Goal: Check status

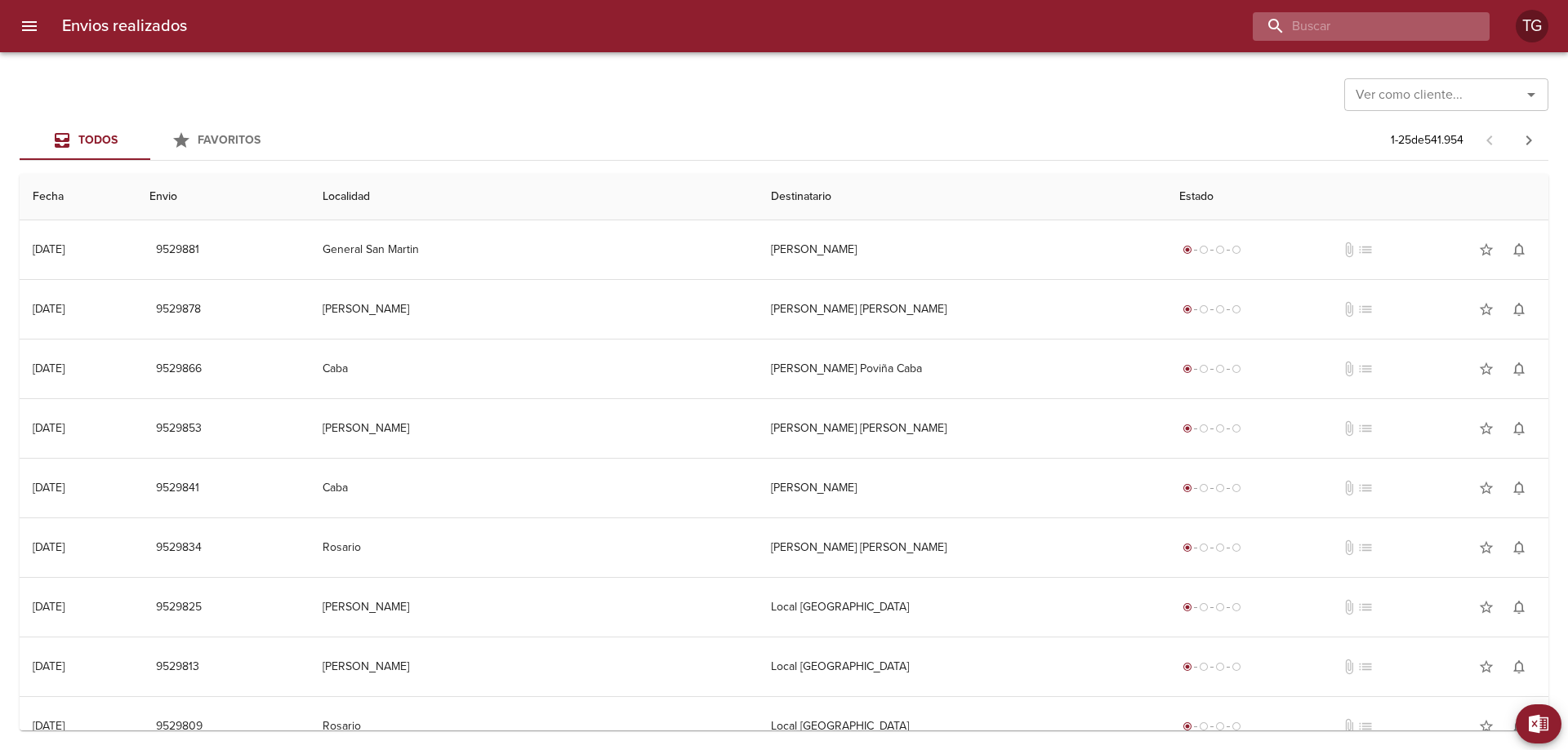
drag, startPoint x: 1431, startPoint y: 29, endPoint x: 1468, endPoint y: 16, distance: 39.2
click at [1477, 10] on div "Envios realizados TG" at bounding box center [784, 26] width 1568 height 52
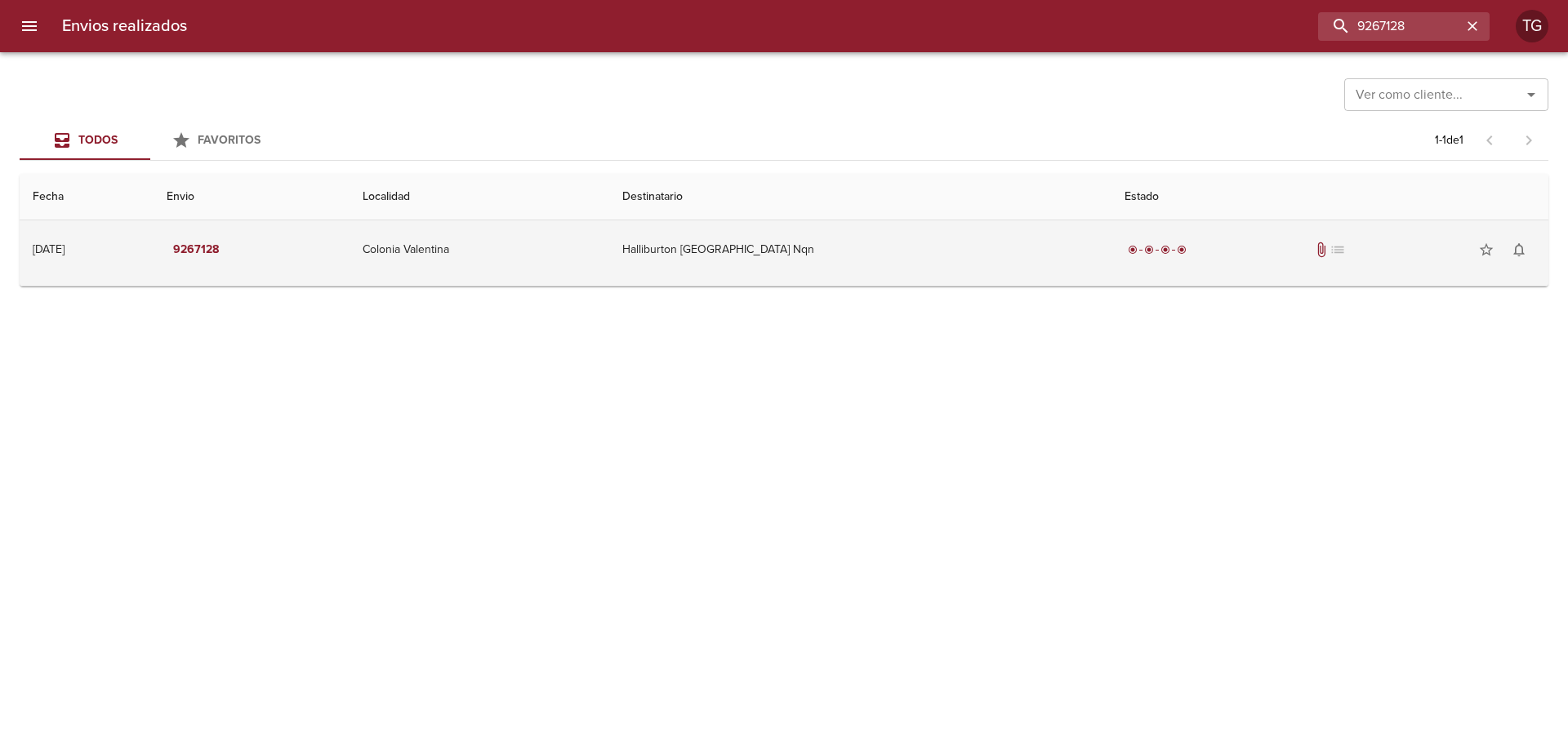
click at [1111, 273] on td "radio_button_checked radio_button_checked radio_button_checked radio_button_che…" at bounding box center [1329, 250] width 437 height 59
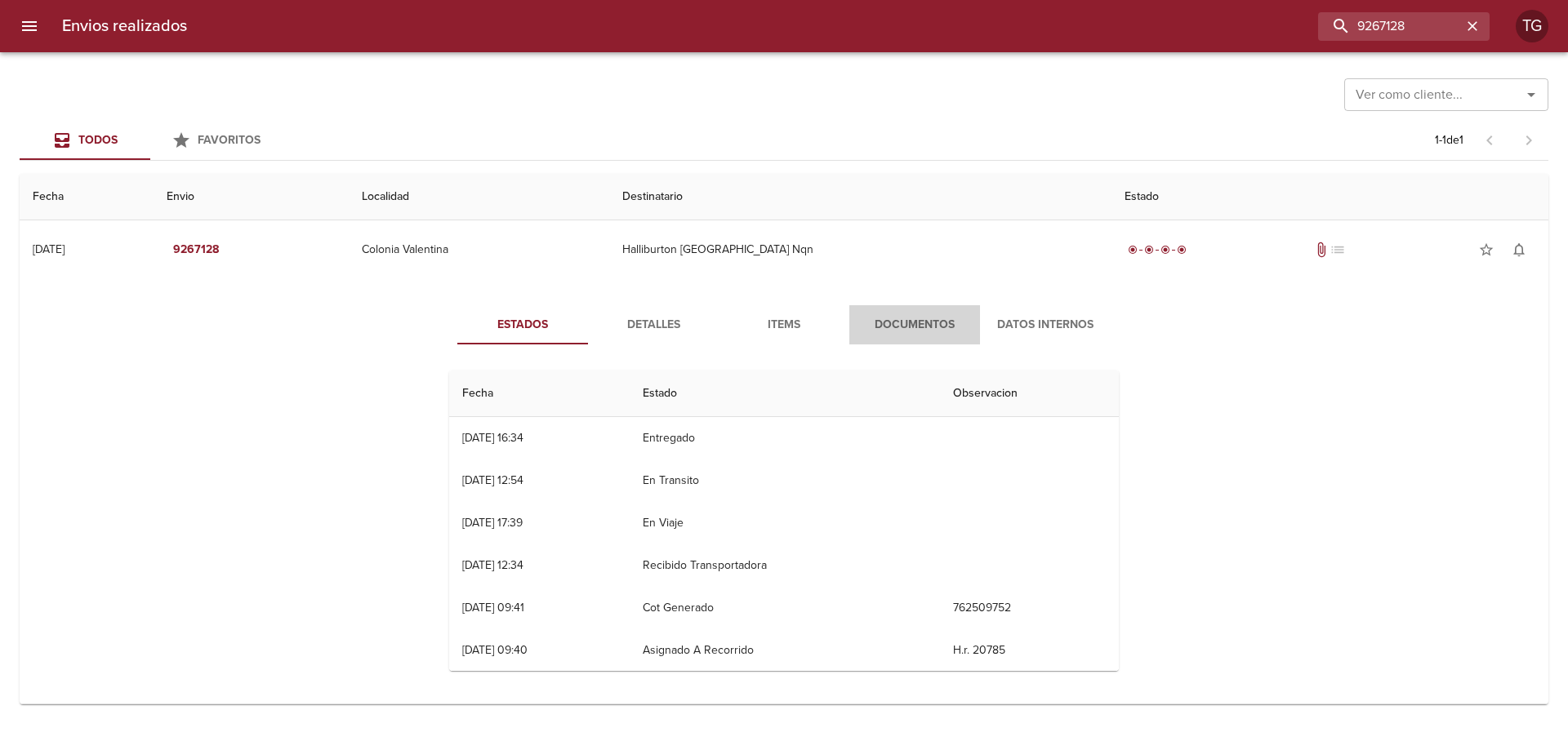
click at [938, 343] on button "Documentos" at bounding box center [915, 324] width 131 height 39
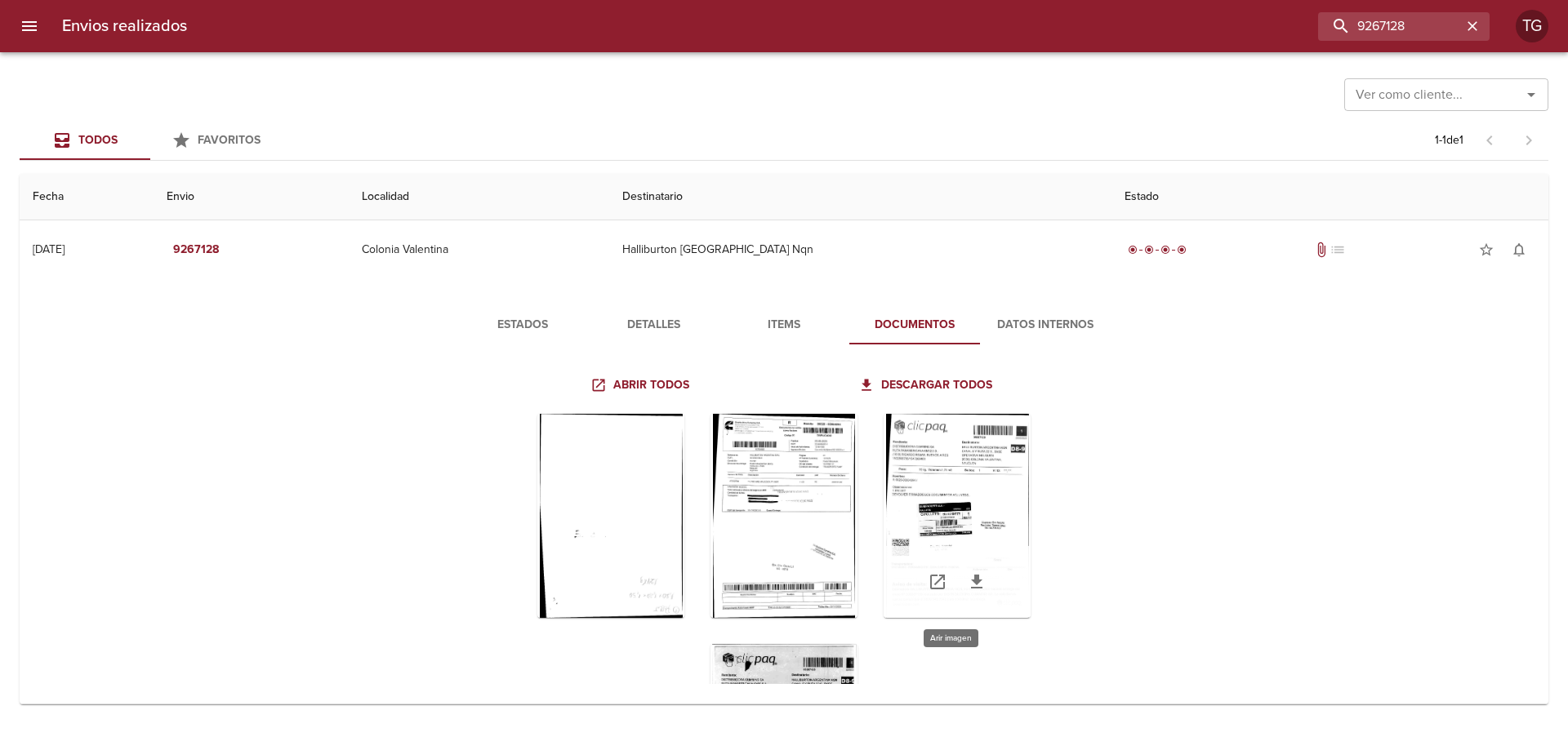
click at [995, 483] on div "Tabla de envíos del cliente" at bounding box center [957, 516] width 147 height 204
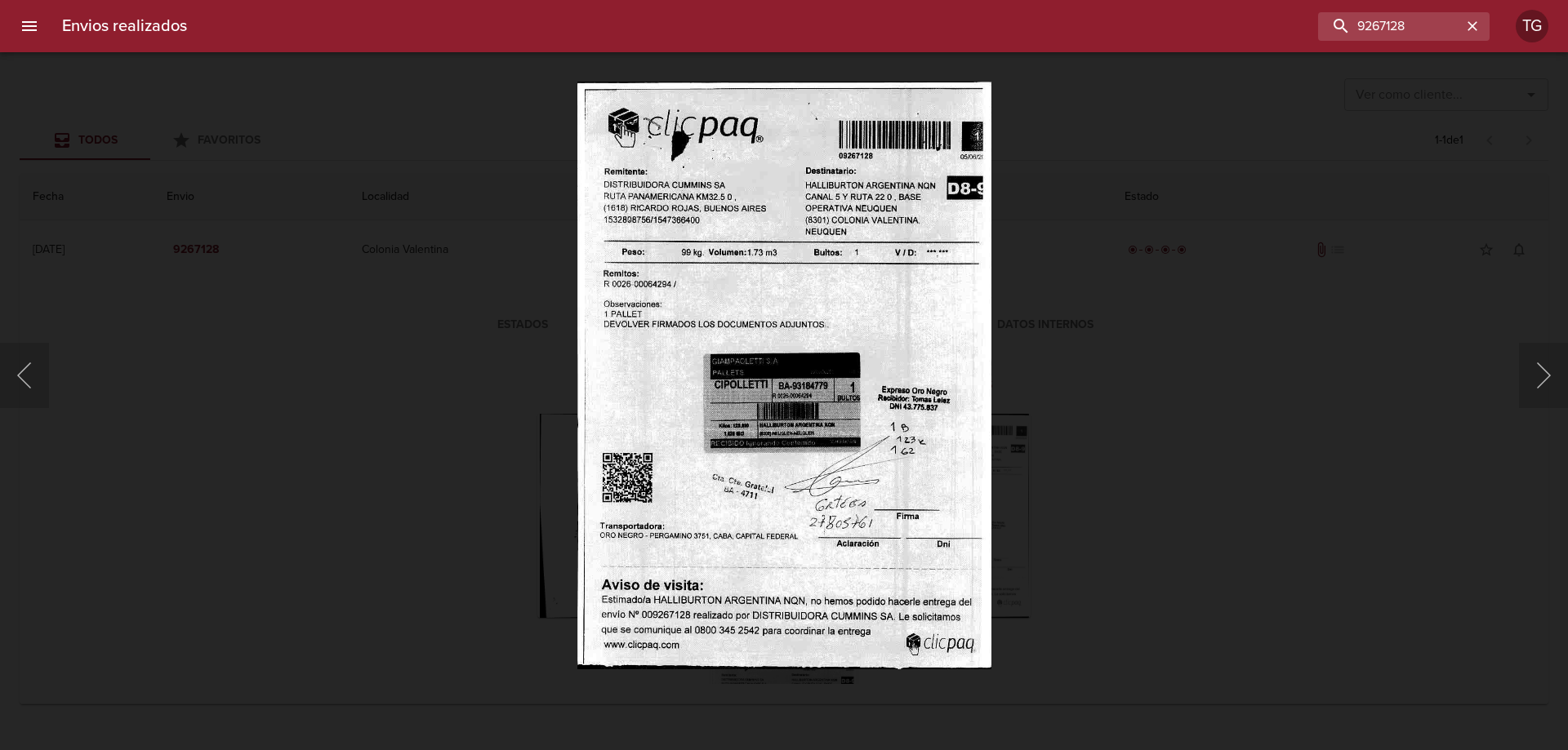
drag, startPoint x: 1125, startPoint y: 413, endPoint x: 1127, endPoint y: 430, distance: 17.1
click at [1127, 429] on div "Lightbox" at bounding box center [784, 375] width 1568 height 750
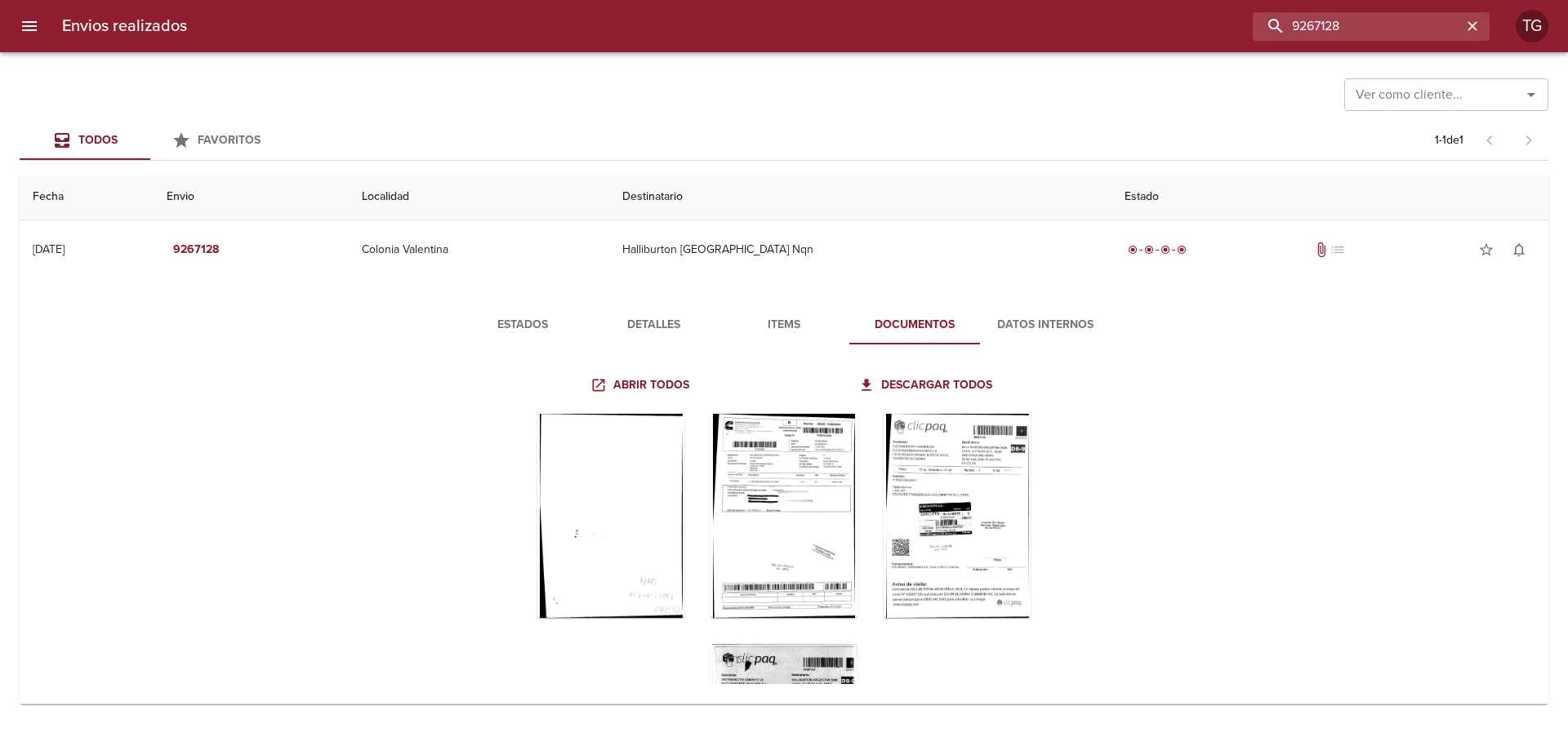
drag, startPoint x: 1423, startPoint y: 21, endPoint x: 873, endPoint y: 21, distance: 550.0
click at [880, 21] on div "9267128" at bounding box center [845, 27] width 1289 height 28
type input "9387505"
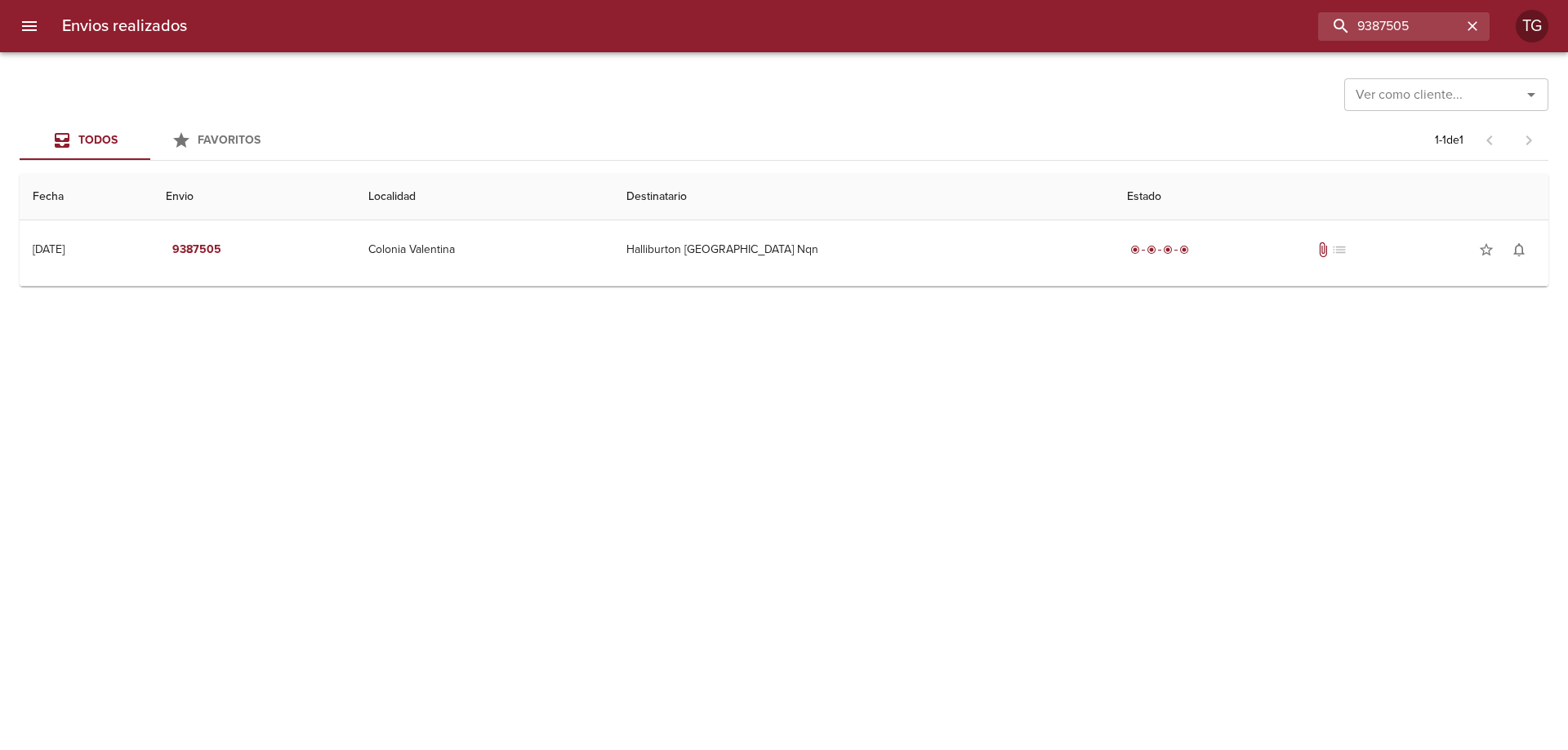
drag, startPoint x: 875, startPoint y: 237, endPoint x: 954, endPoint y: 350, distance: 137.9
click at [875, 239] on td "Halliburton [GEOGRAPHIC_DATA] Nqn" at bounding box center [863, 250] width 500 height 59
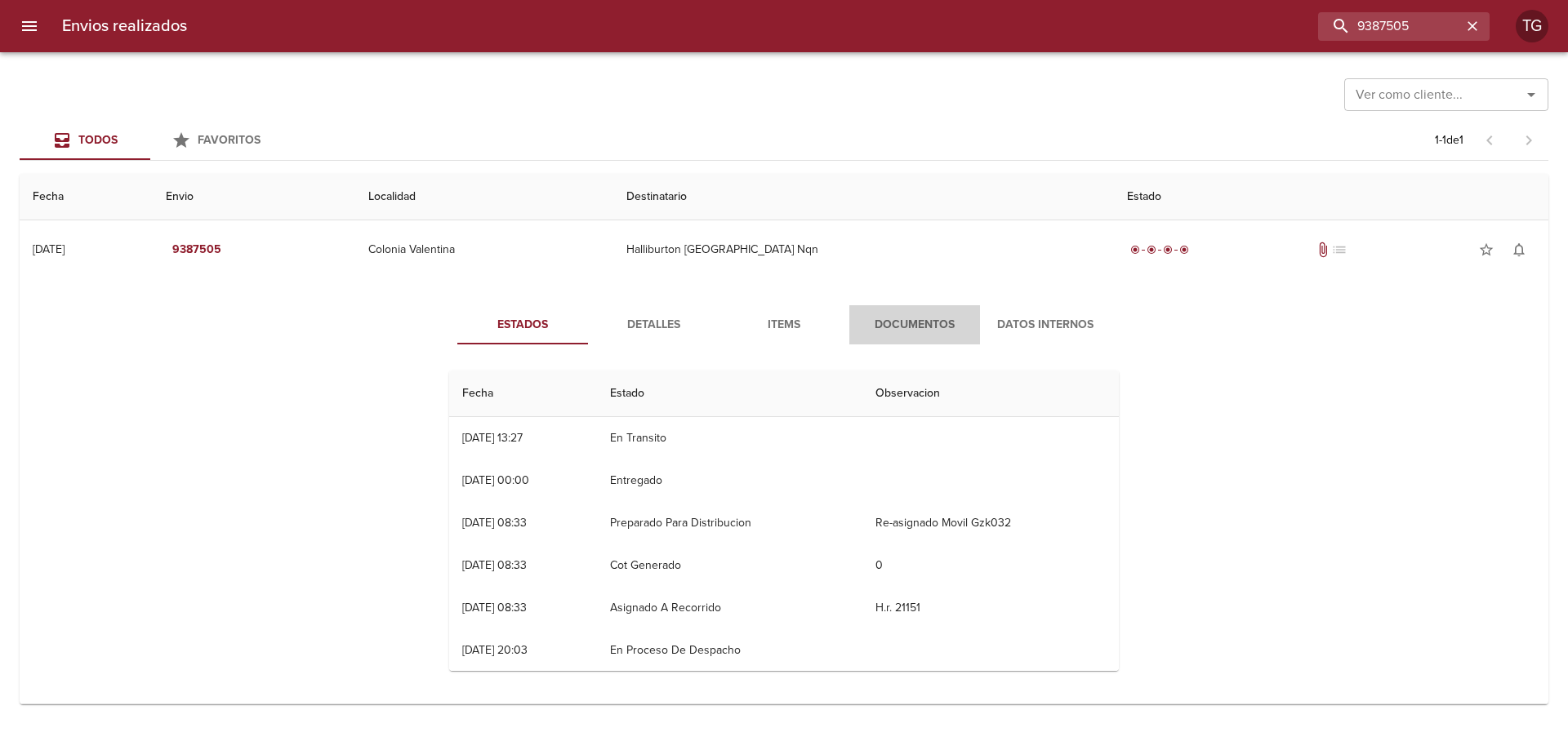
click at [951, 315] on span "Documentos" at bounding box center [914, 325] width 111 height 21
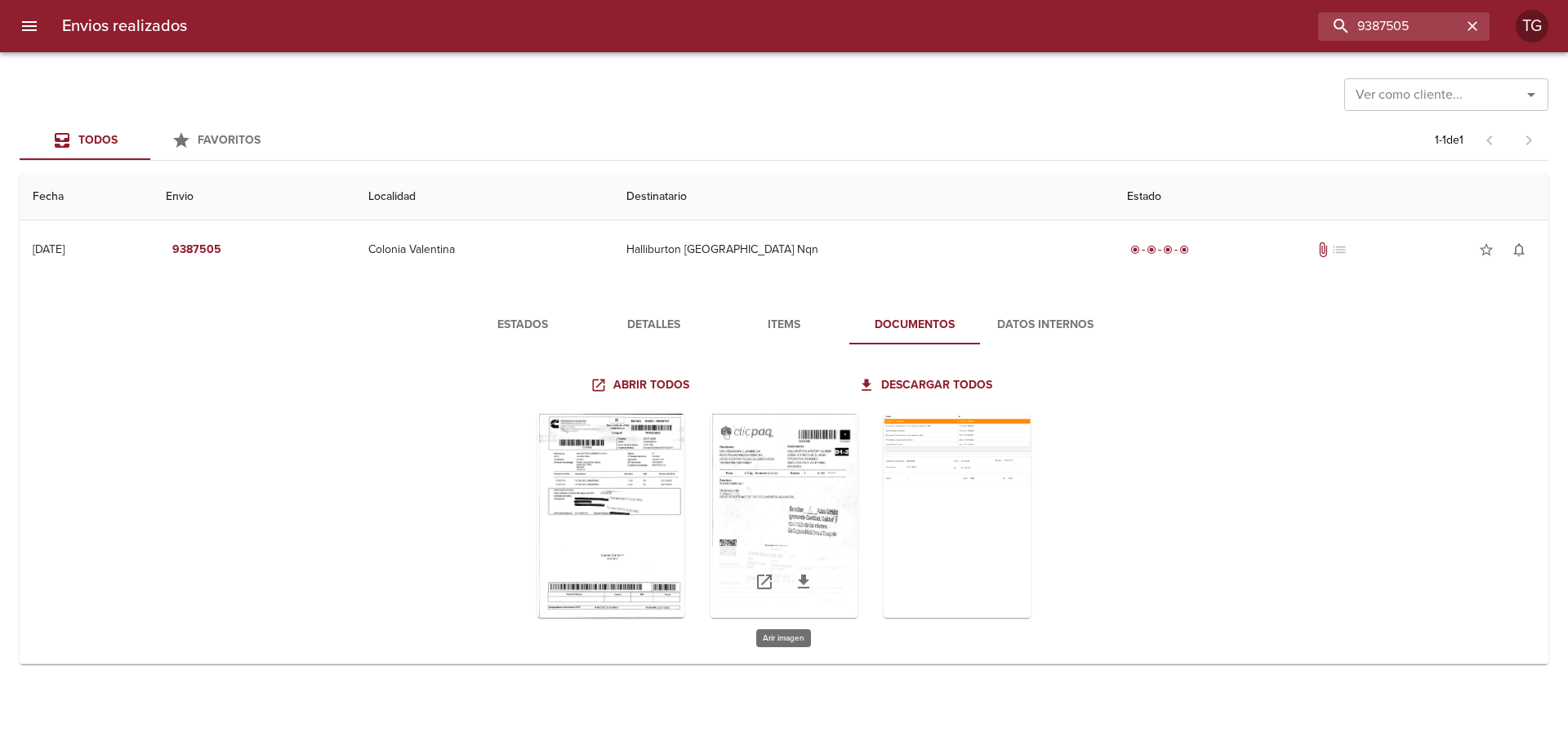
click at [818, 475] on div "Tabla de envíos del cliente" at bounding box center [783, 516] width 147 height 204
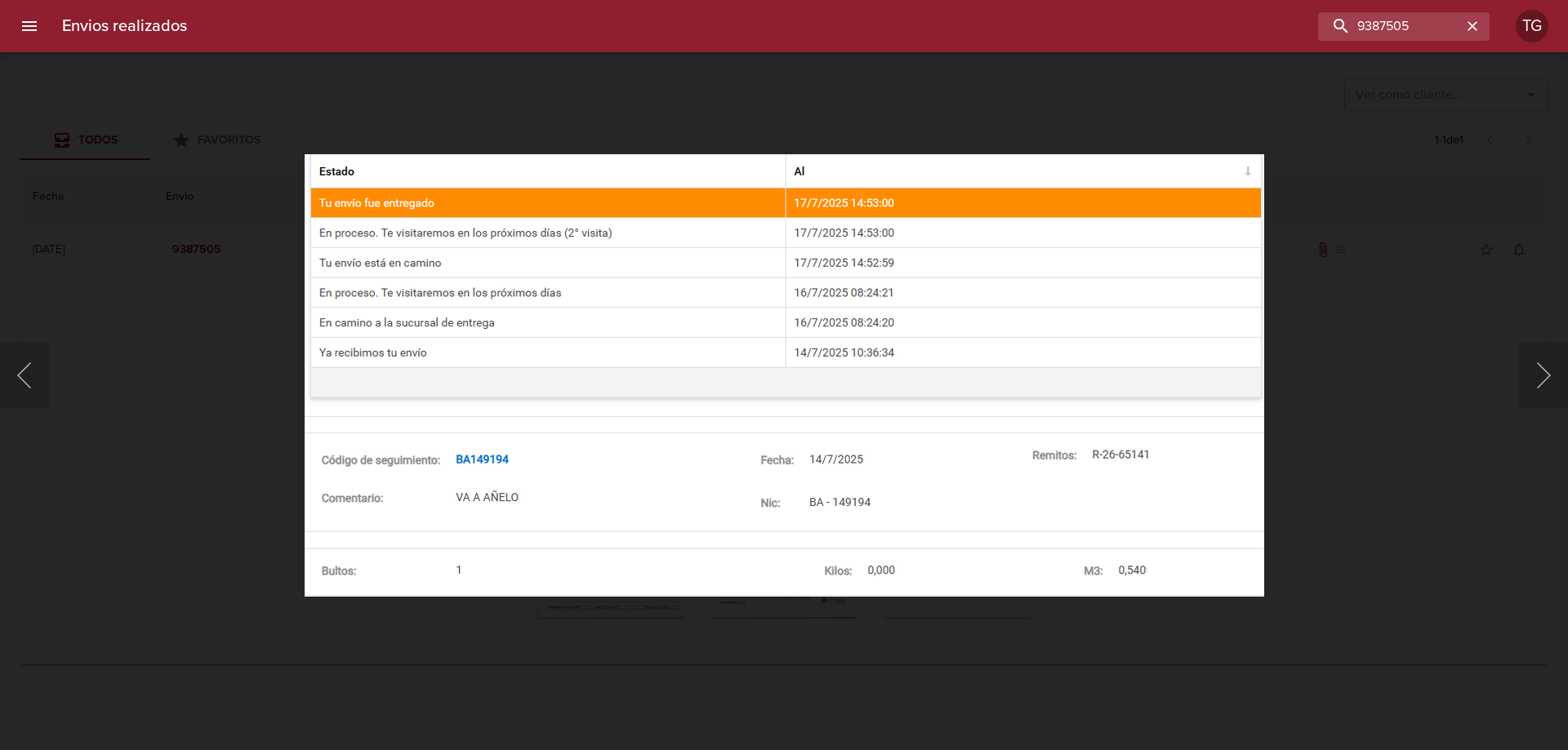
click at [1301, 451] on div "Lightbox" at bounding box center [784, 375] width 1568 height 750
